Goal: Check status: Check status

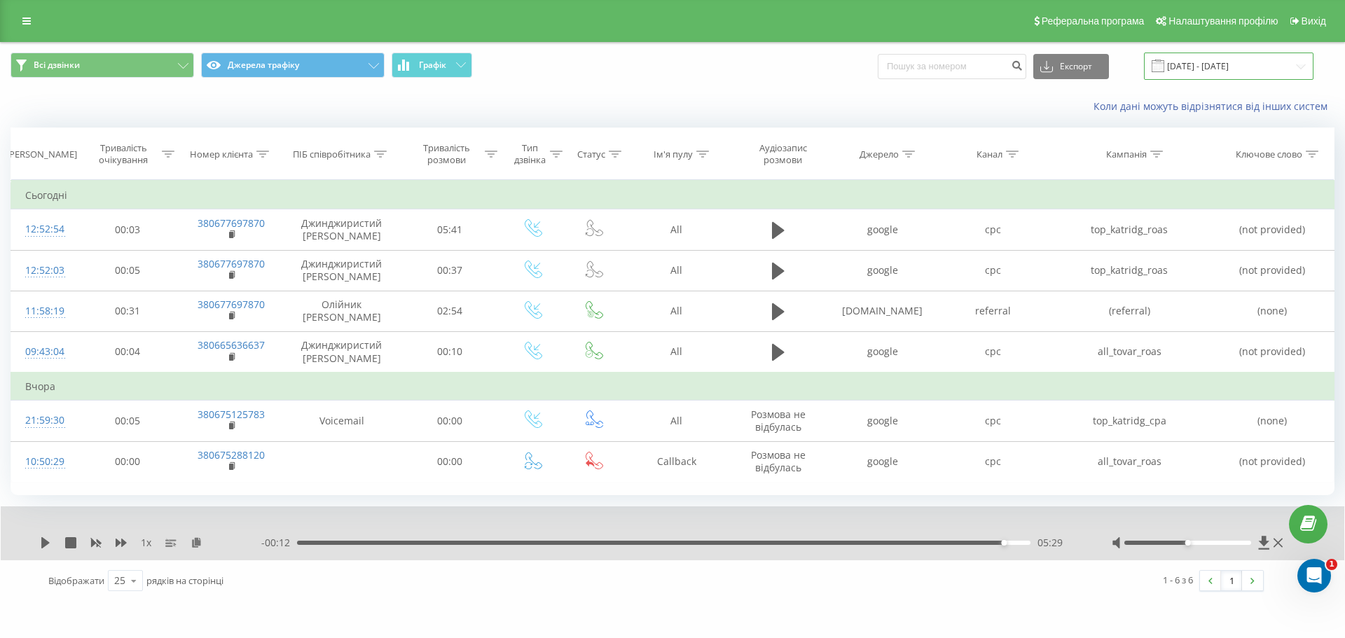
click at [1183, 64] on input "[DATE] - [DATE]" at bounding box center [1229, 66] width 170 height 27
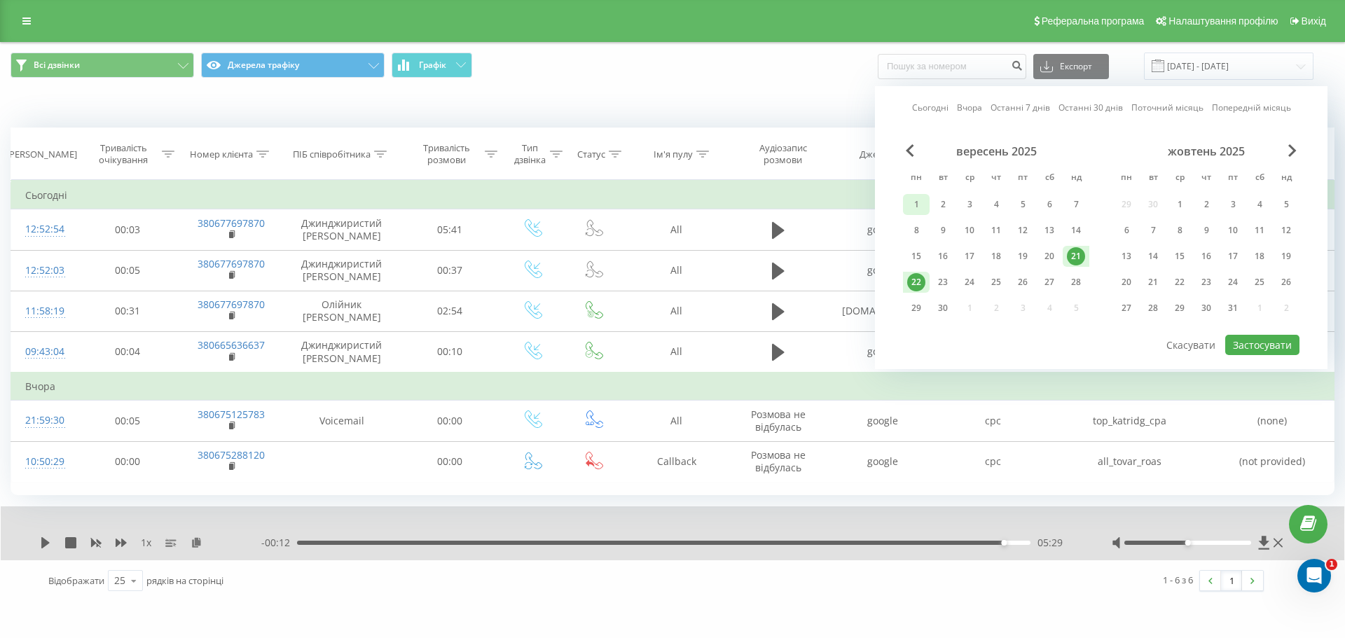
click at [915, 205] on div "1" at bounding box center [916, 204] width 18 height 18
click at [1074, 255] on div "21" at bounding box center [1076, 256] width 18 height 18
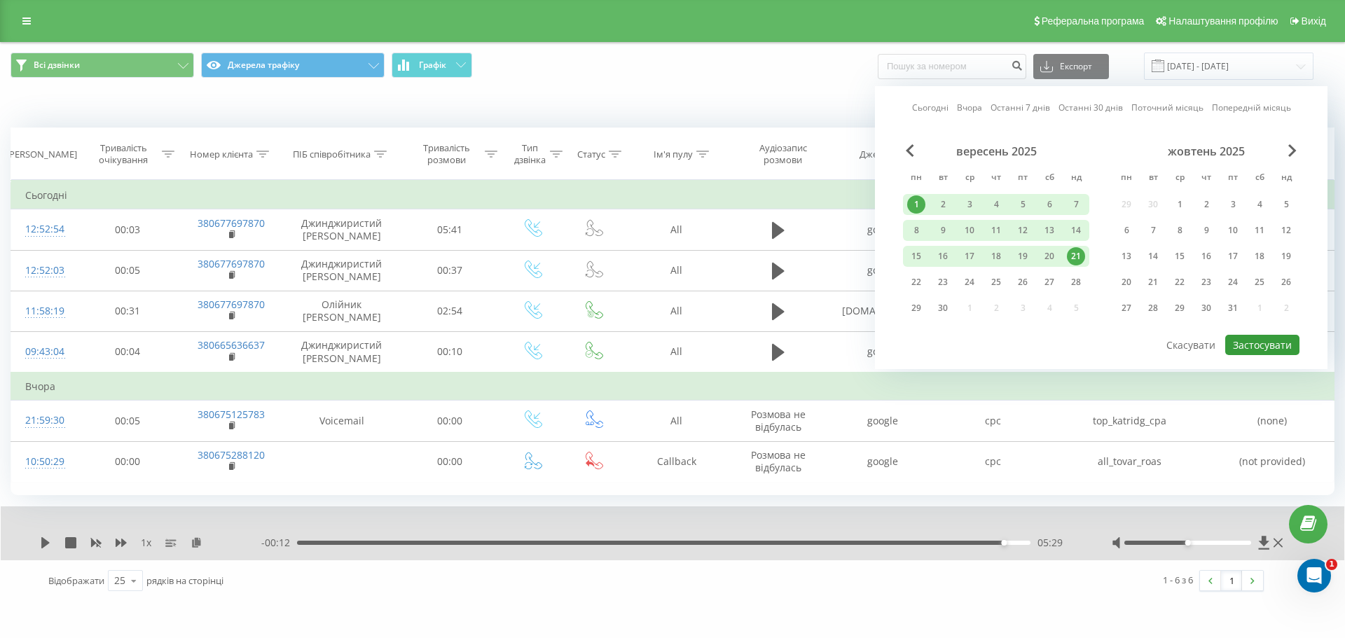
click at [1255, 344] on button "Застосувати" at bounding box center [1262, 345] width 74 height 20
type input "[DATE] - [DATE]"
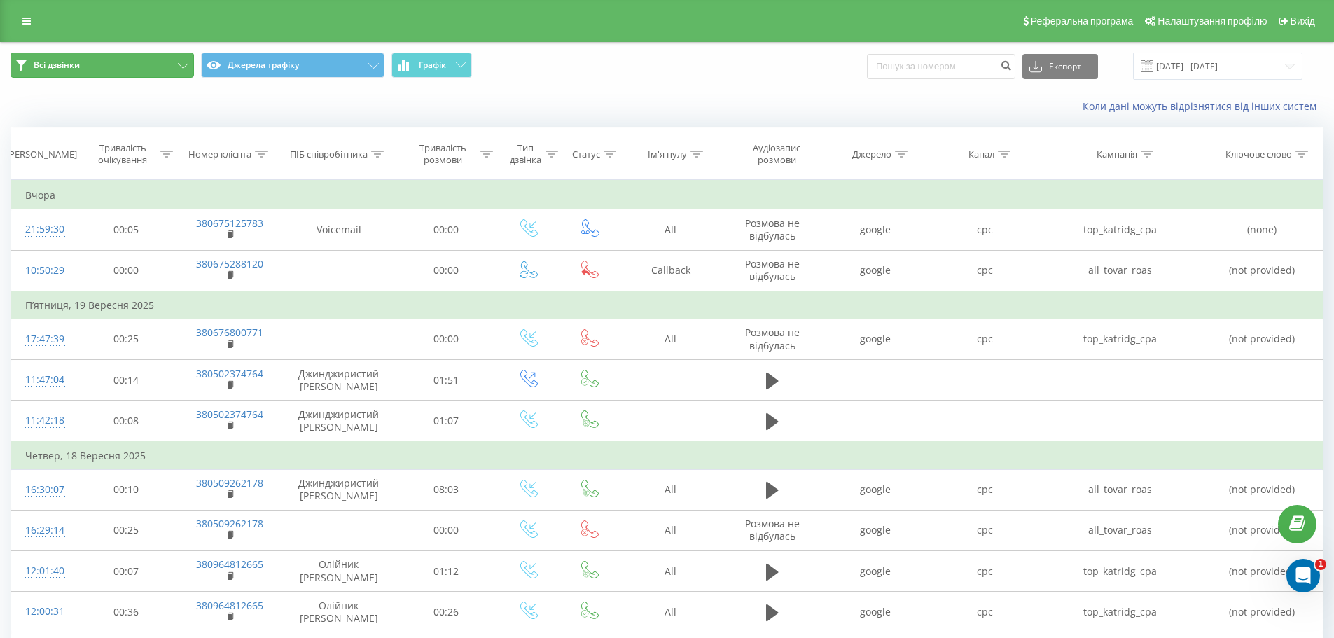
click at [160, 70] on button "Всі дзвінки" at bounding box center [103, 65] width 184 height 25
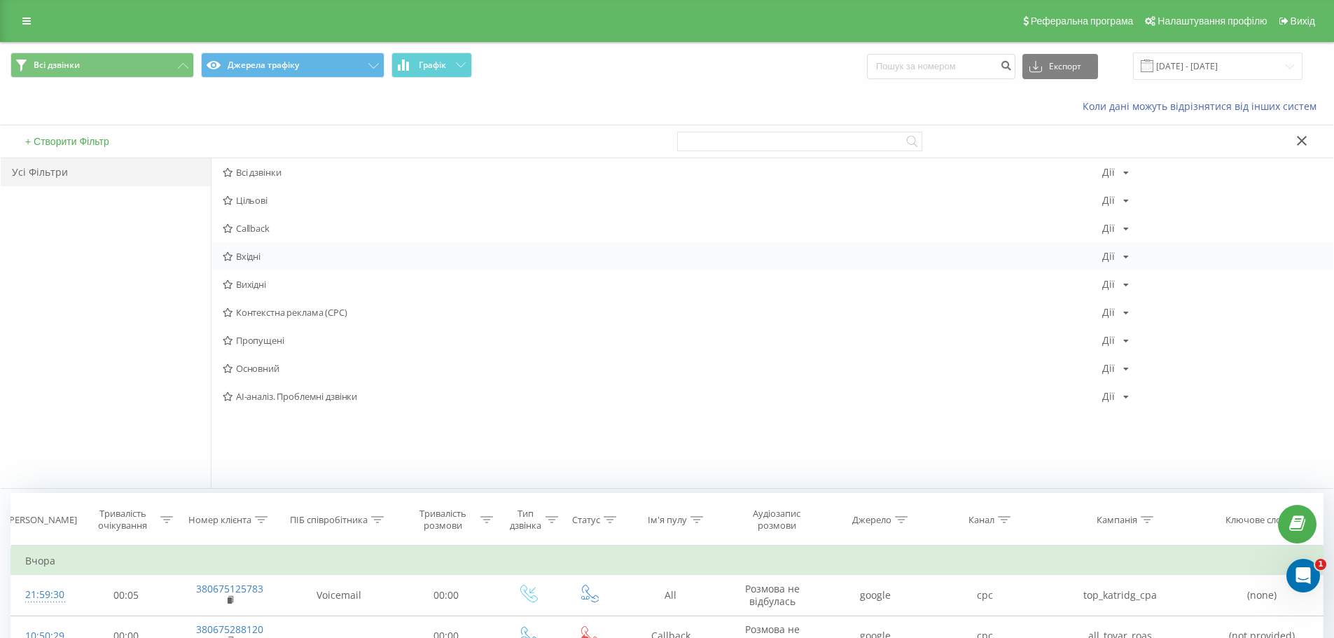
click at [284, 253] on span "Вхідні" at bounding box center [663, 256] width 880 height 10
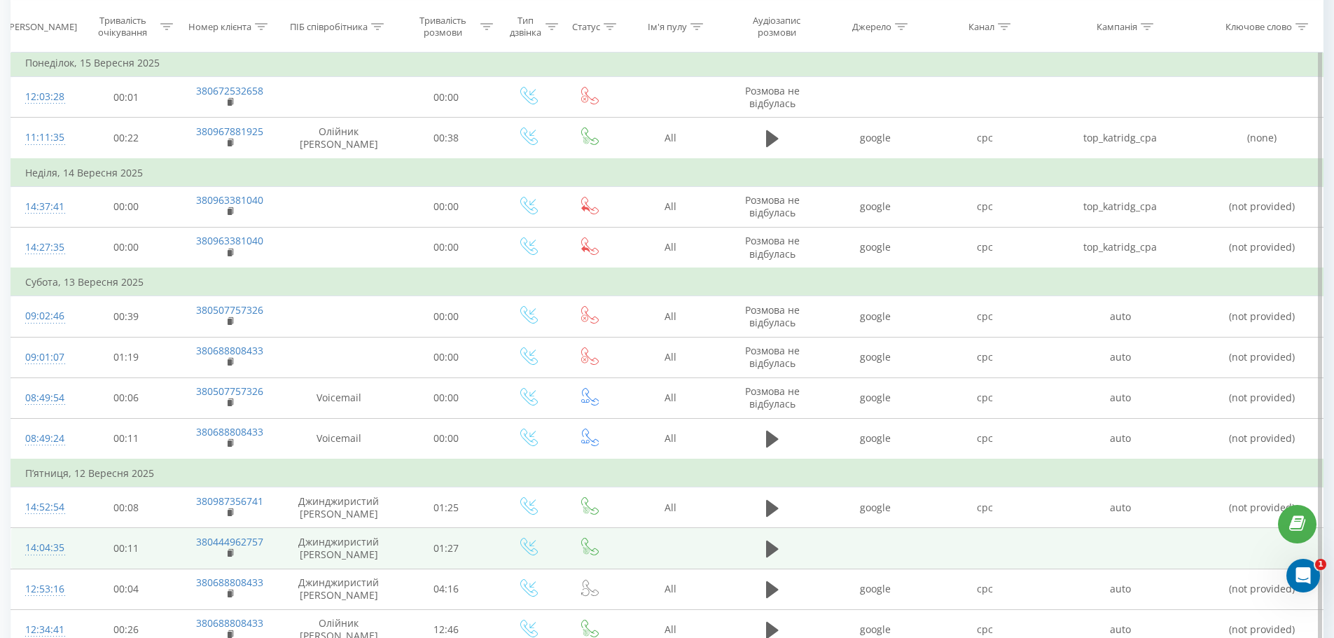
scroll to position [897, 0]
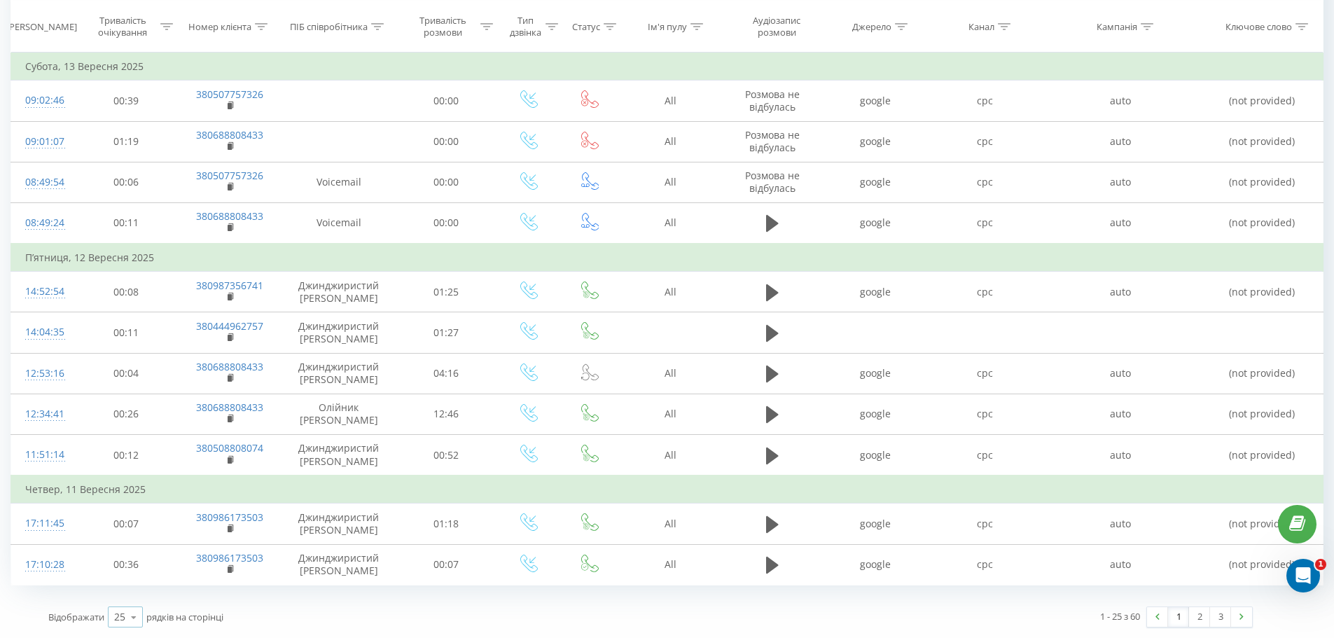
click at [130, 626] on icon at bounding box center [133, 617] width 21 height 27
click at [130, 596] on span "100" at bounding box center [122, 596] width 17 height 13
